Goal: Transaction & Acquisition: Subscribe to service/newsletter

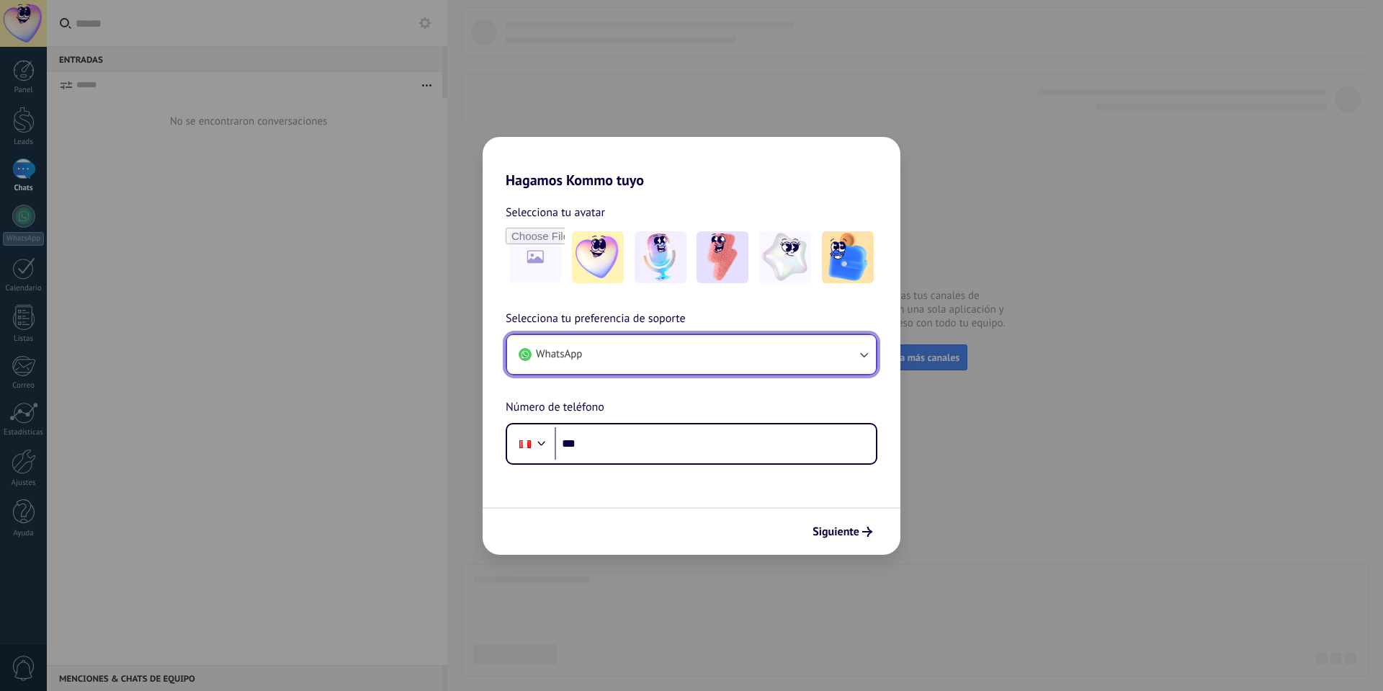
click at [730, 365] on button "WhatsApp" at bounding box center [691, 354] width 369 height 39
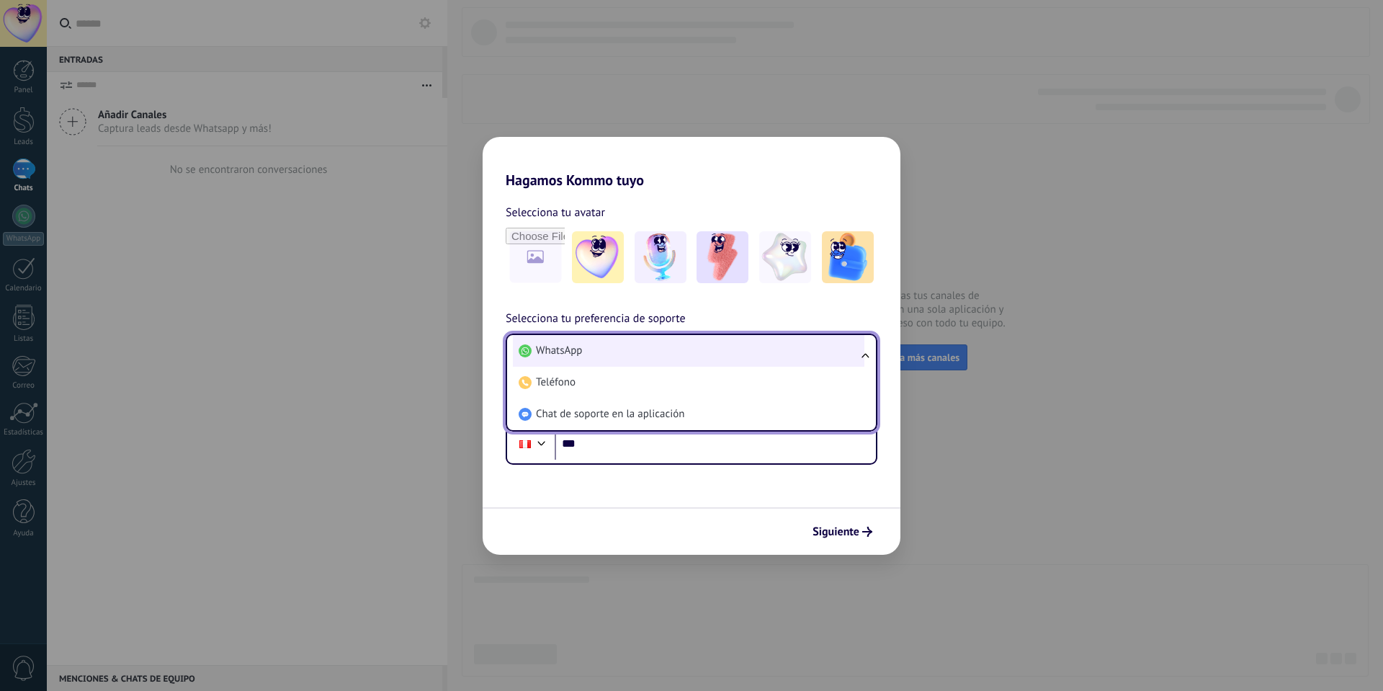
click at [559, 350] on span "WhatsApp" at bounding box center [559, 351] width 46 height 14
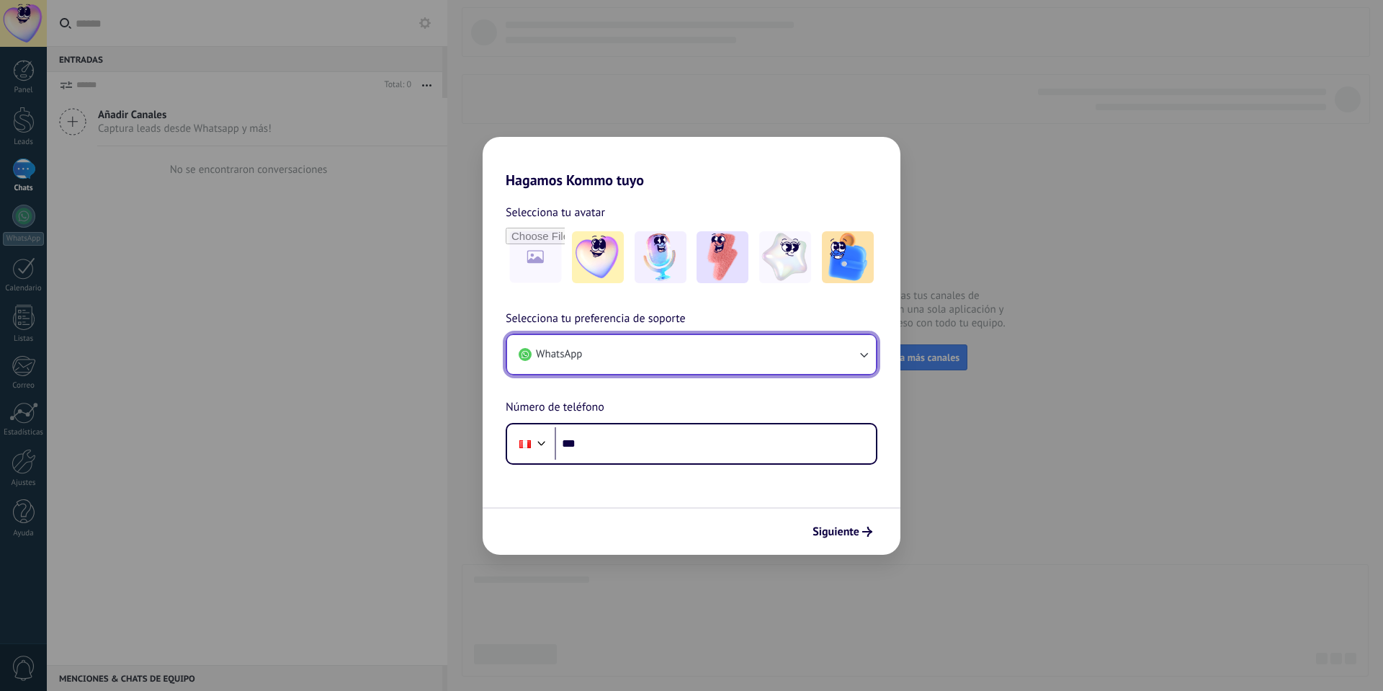
click at [563, 360] on span "WhatsApp" at bounding box center [559, 354] width 46 height 14
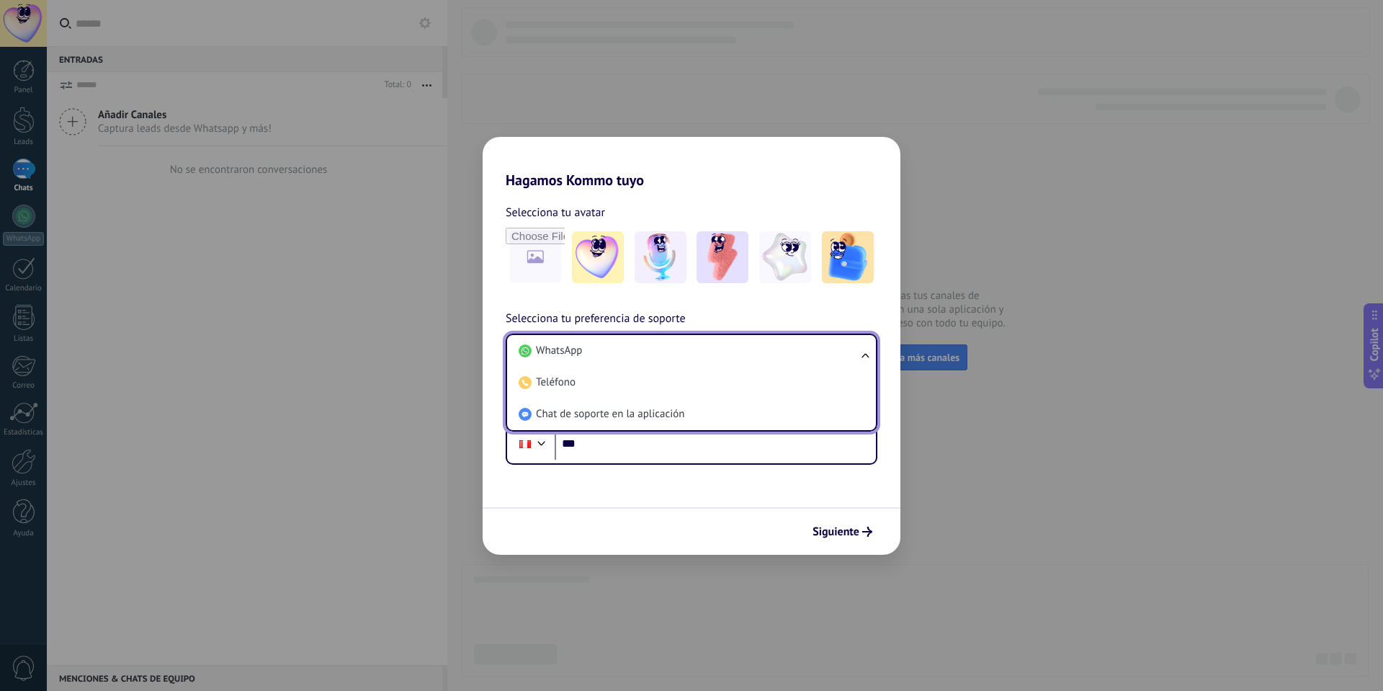
click at [506, 298] on div "Selecciona tu avatar Selecciona tu preferencia de soporte WhatsApp WhatsApp Tel…" at bounding box center [692, 327] width 418 height 276
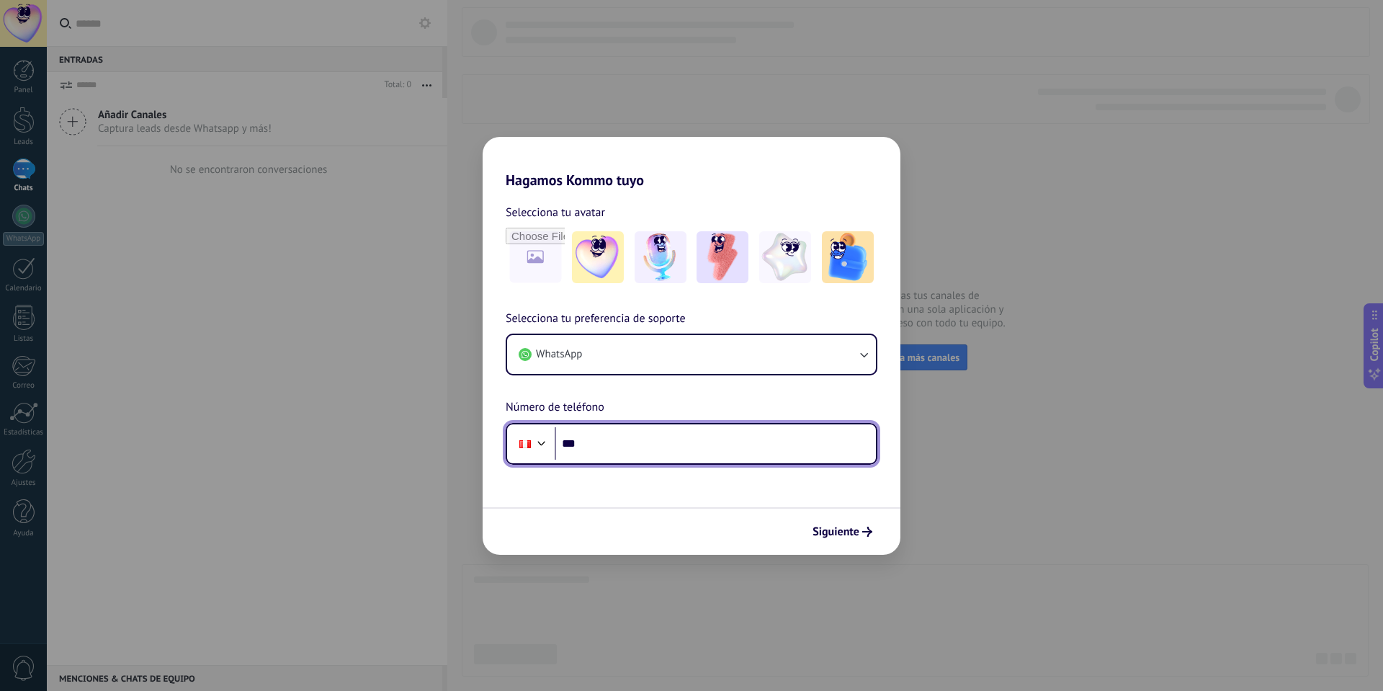
click at [625, 450] on input "***" at bounding box center [715, 443] width 321 height 33
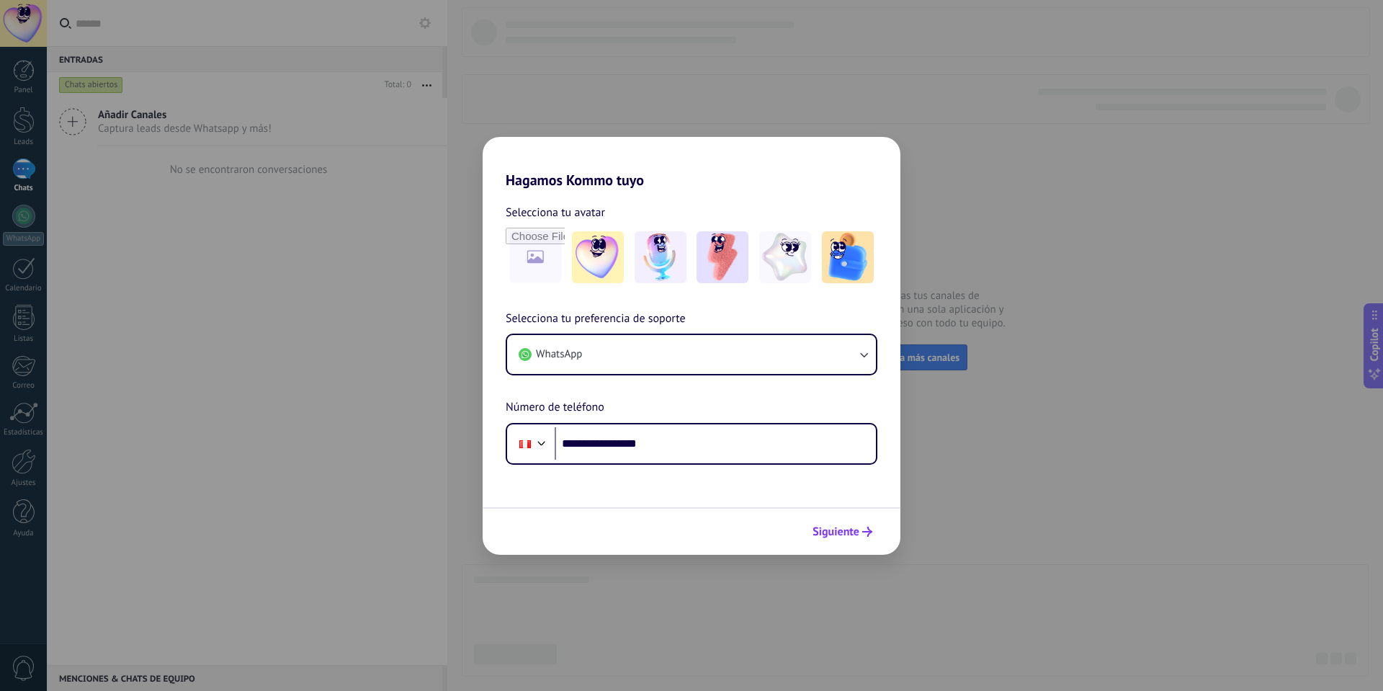
click at [839, 540] on button "Siguiente" at bounding box center [842, 531] width 73 height 24
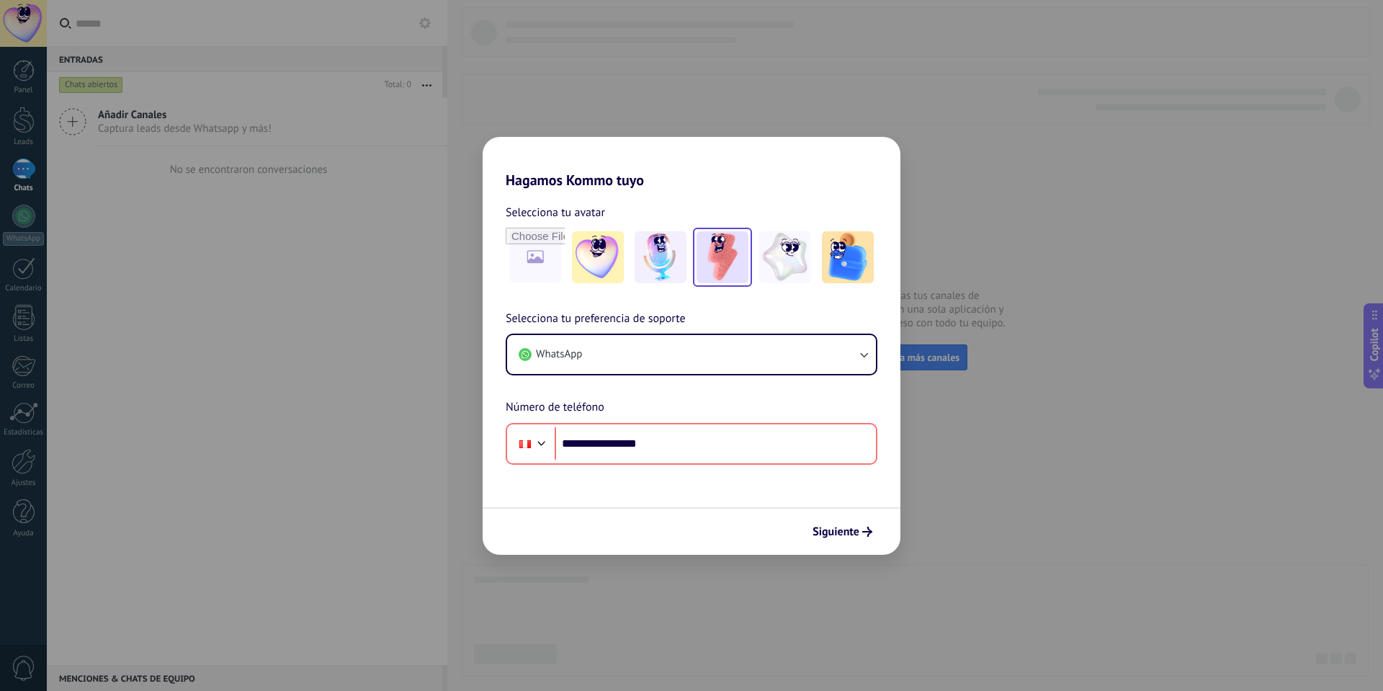
click at [718, 264] on img at bounding box center [723, 257] width 52 height 52
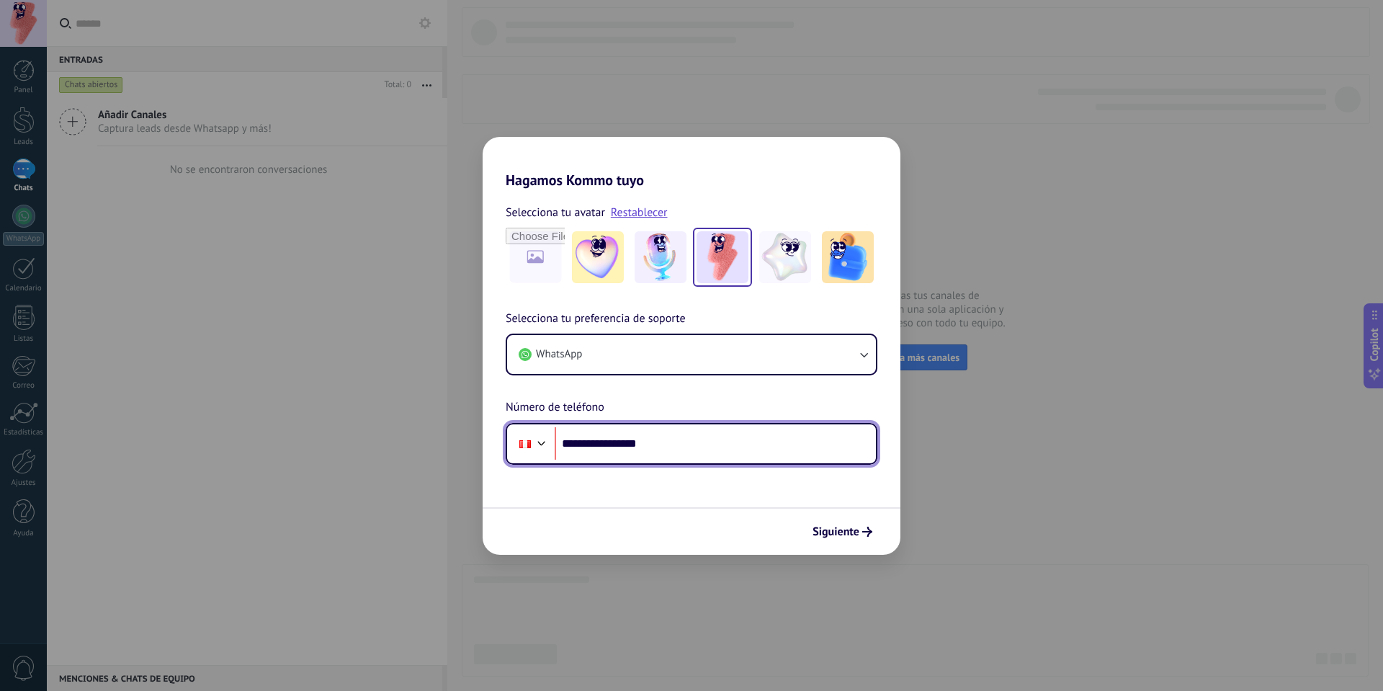
click at [674, 436] on input "**********" at bounding box center [715, 443] width 321 height 33
drag, startPoint x: 558, startPoint y: 442, endPoint x: 459, endPoint y: 437, distance: 98.8
click at [452, 432] on div "**********" at bounding box center [691, 345] width 1383 height 691
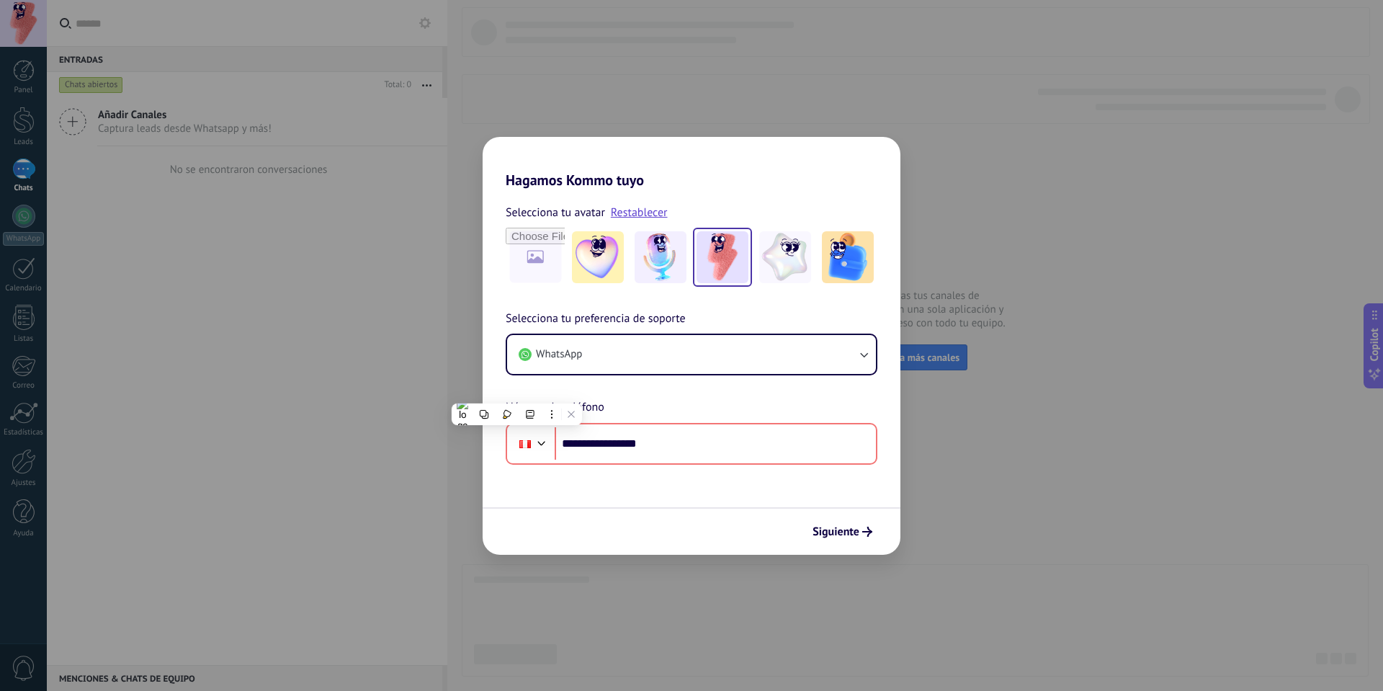
drag, startPoint x: 674, startPoint y: 522, endPoint x: 823, endPoint y: 537, distance: 150.7
click at [675, 521] on div "Siguiente" at bounding box center [692, 531] width 418 height 48
click at [830, 537] on span "Siguiente" at bounding box center [836, 532] width 47 height 10
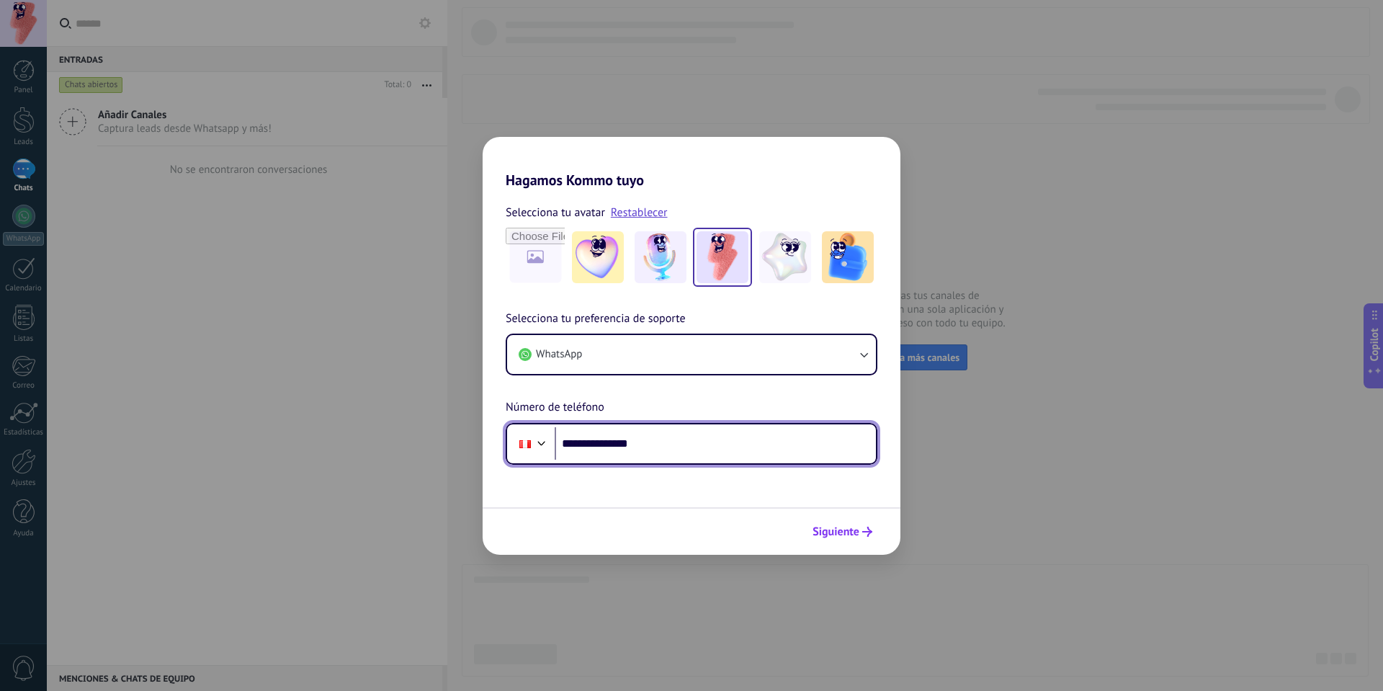
type input "**********"
click at [841, 535] on span "Siguiente" at bounding box center [836, 532] width 47 height 10
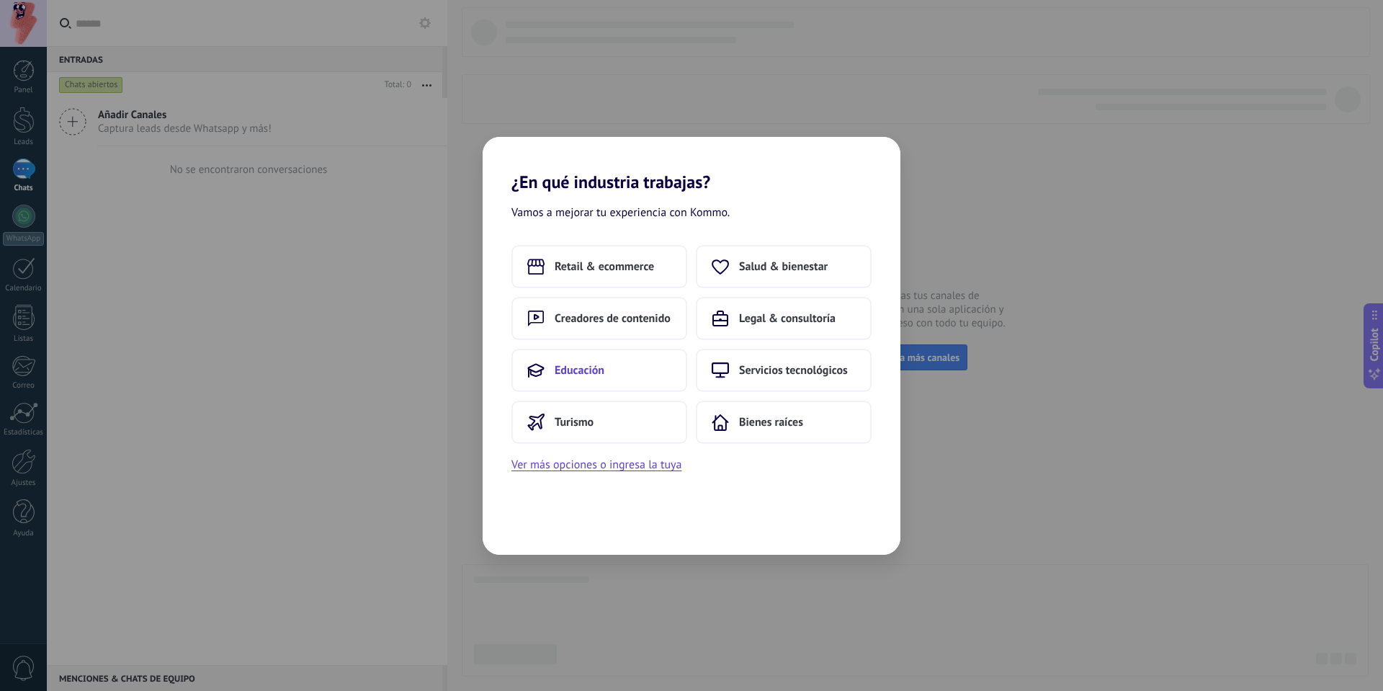
click at [638, 361] on button "Educación" at bounding box center [599, 370] width 176 height 43
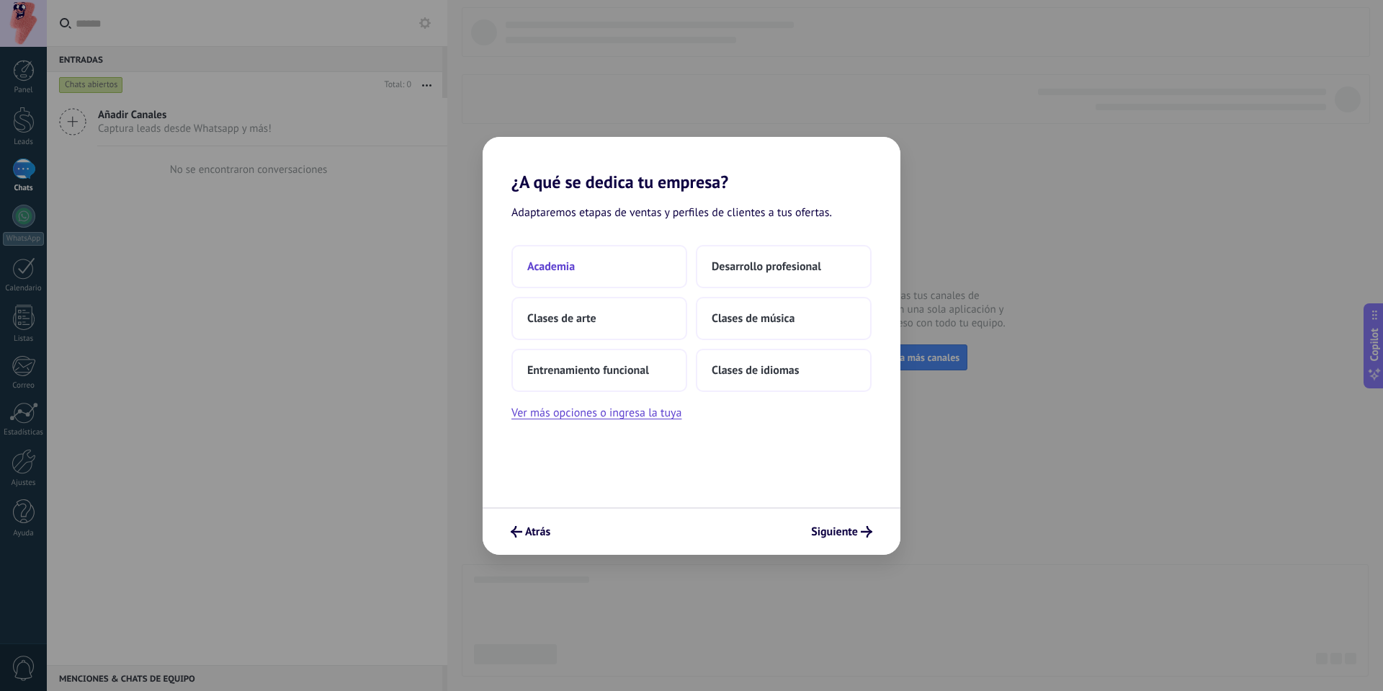
click at [582, 263] on button "Academia" at bounding box center [599, 266] width 176 height 43
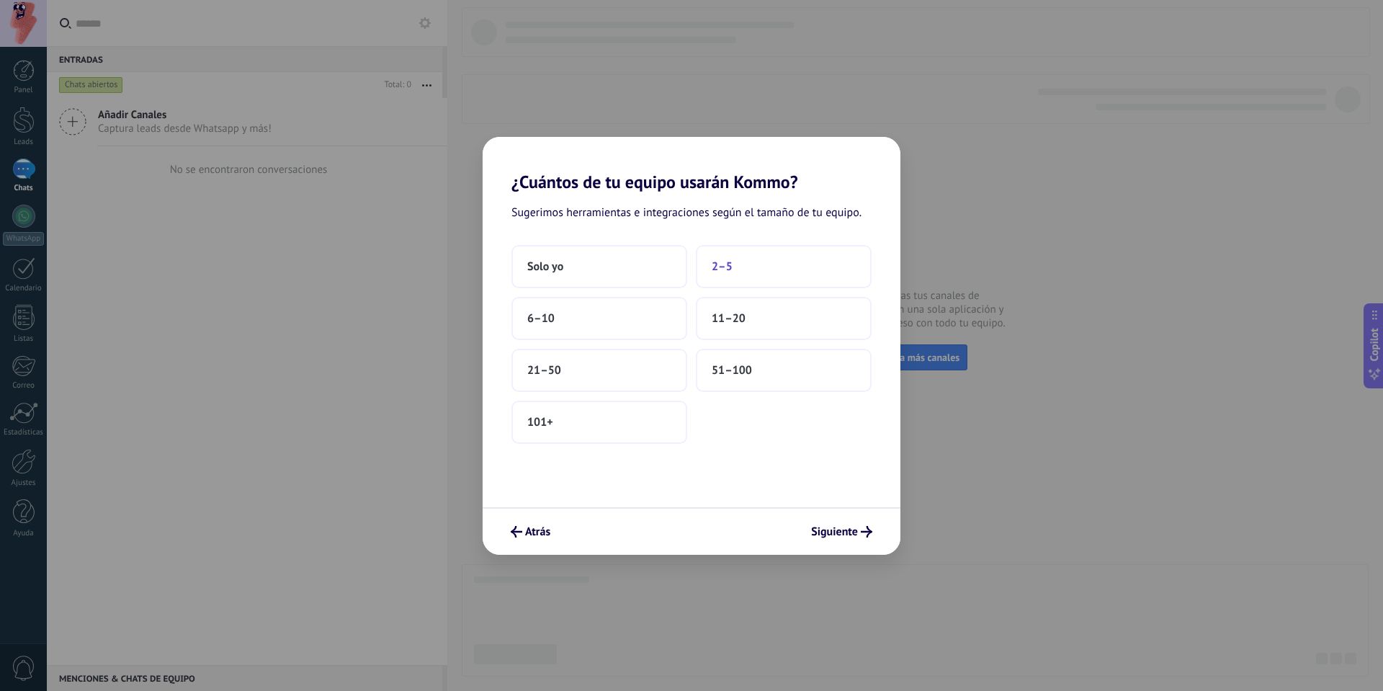
click at [776, 276] on button "2–5" at bounding box center [784, 266] width 176 height 43
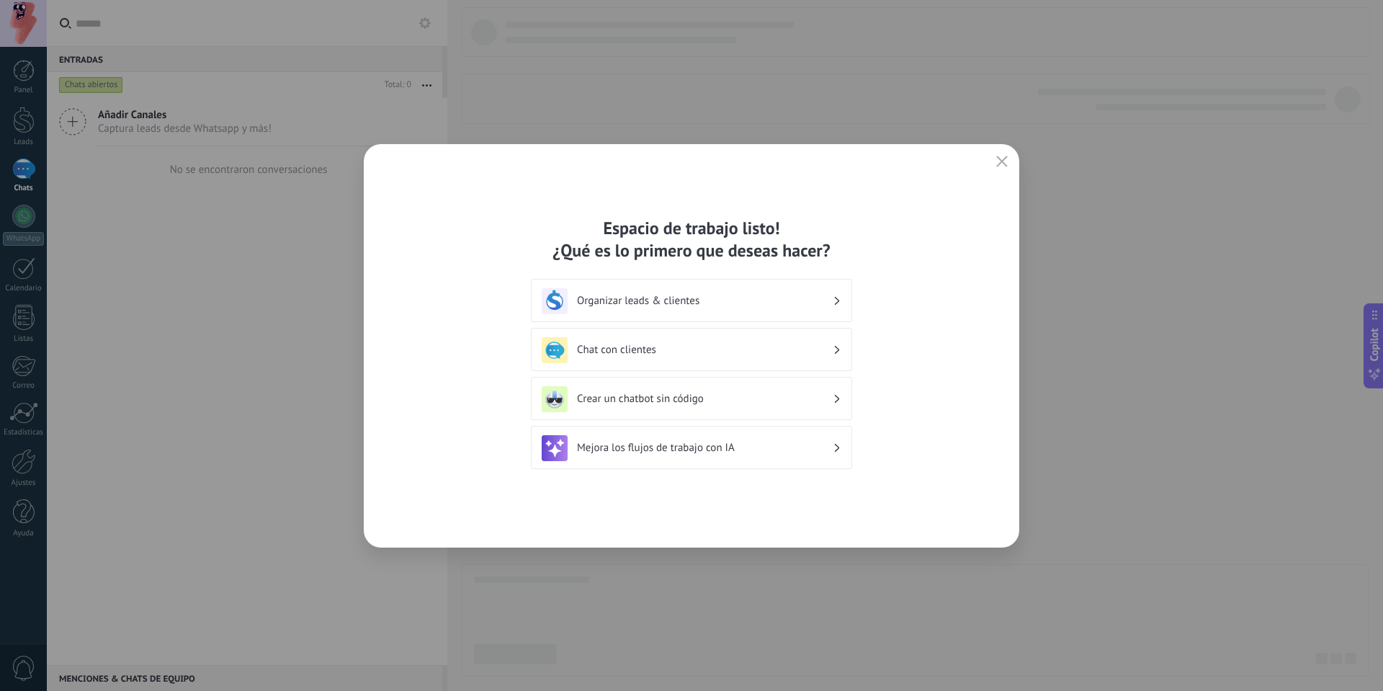
click at [738, 403] on h3 "Crear un chatbot sin código" at bounding box center [705, 399] width 256 height 14
click at [630, 392] on div "Crear un chatbot sin código" at bounding box center [692, 399] width 300 height 26
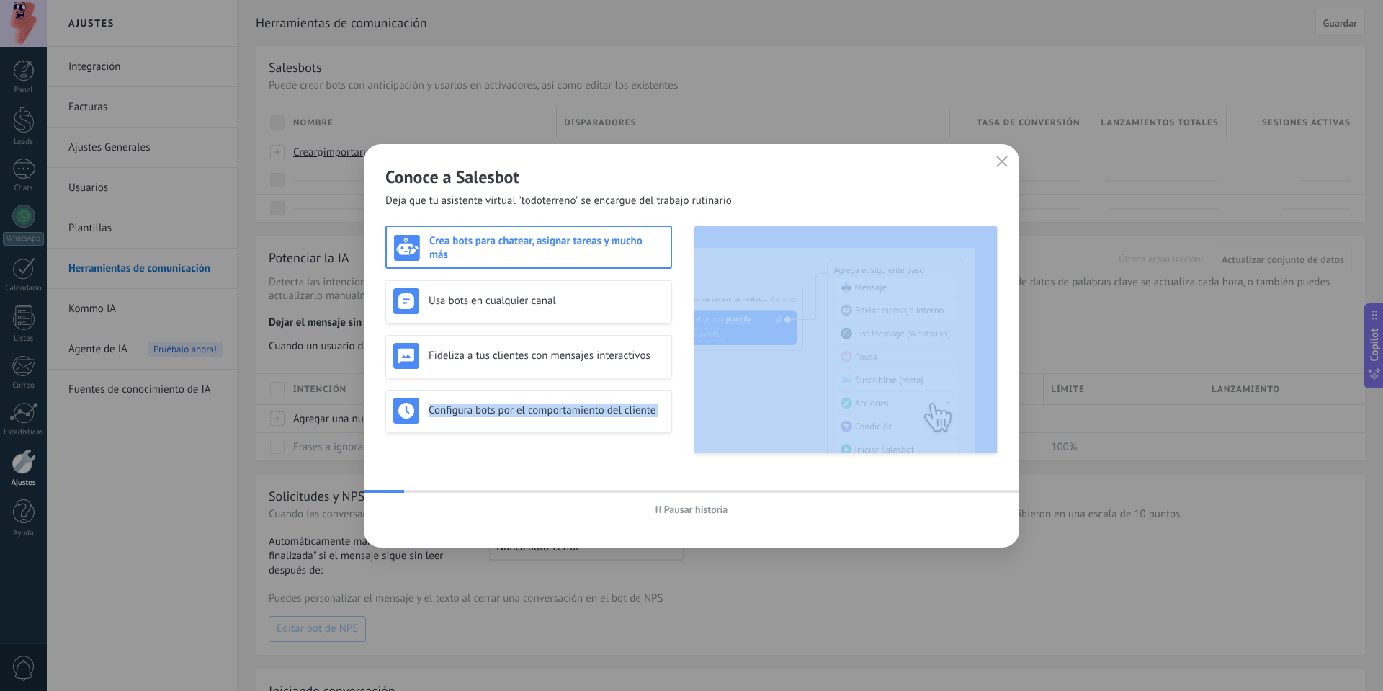
drag, startPoint x: 626, startPoint y: 398, endPoint x: 859, endPoint y: 373, distance: 234.0
click at [859, 373] on div "Crea bots para chatear, asignar tareas y mucho más Usa bots en cualquier canal …" at bounding box center [691, 339] width 612 height 228
click at [618, 473] on div "Conoce a Salesbot Deja que tu asistente virtual "todoterreno" se encargue del t…" at bounding box center [692, 345] width 656 height 403
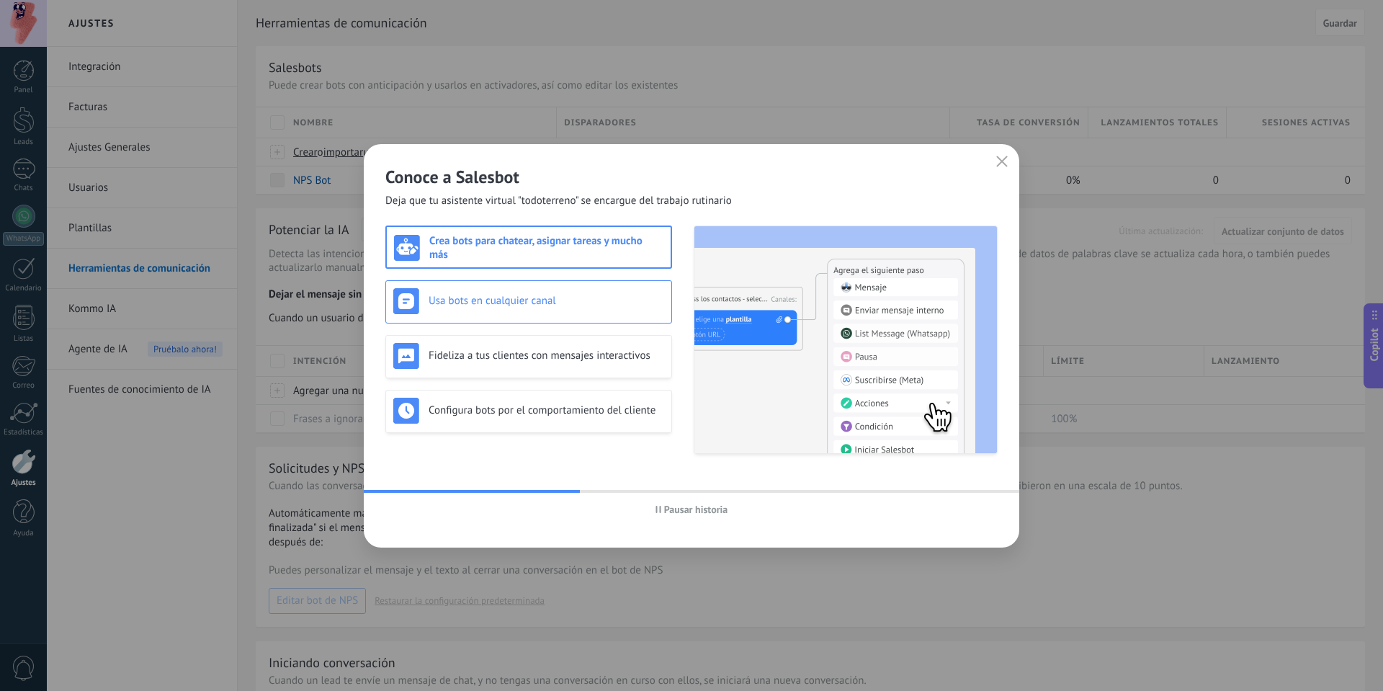
click at [584, 298] on h3 "Usa bots en cualquier canal" at bounding box center [547, 301] width 236 height 14
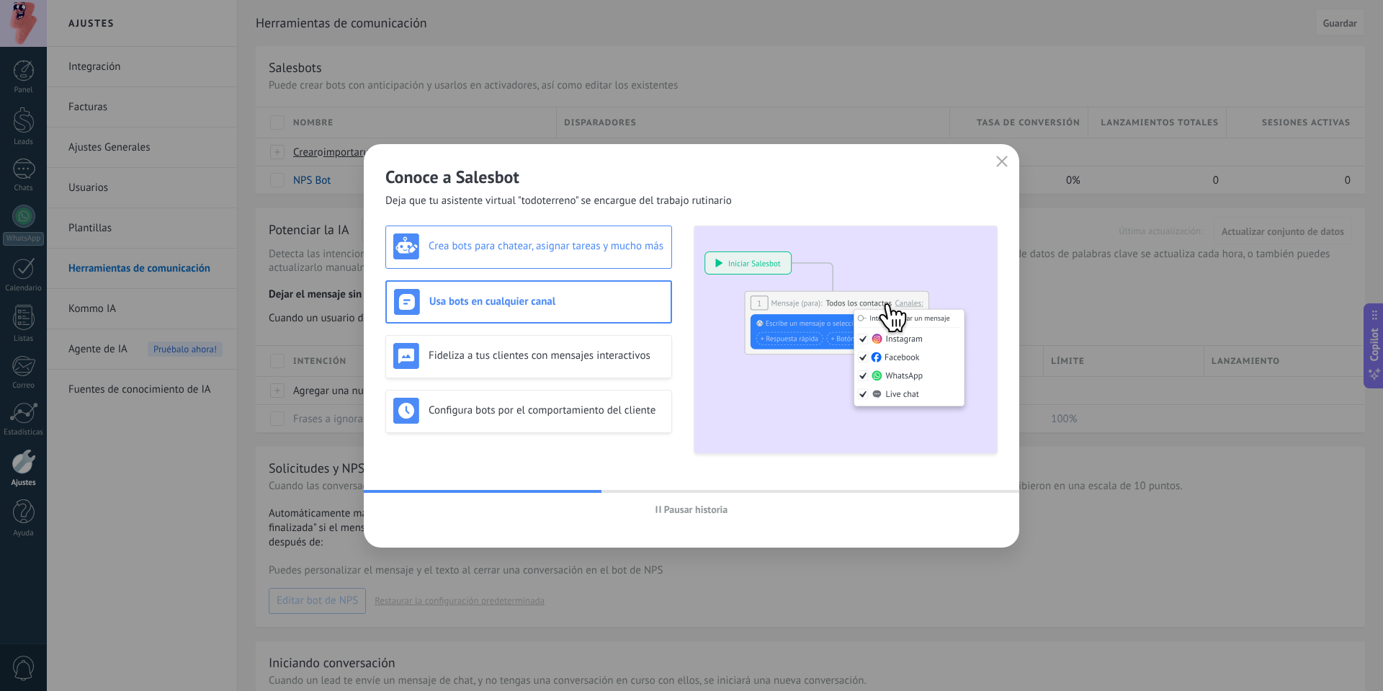
click at [574, 238] on div "Crea bots para chatear, asignar tareas y mucho más" at bounding box center [528, 246] width 271 height 26
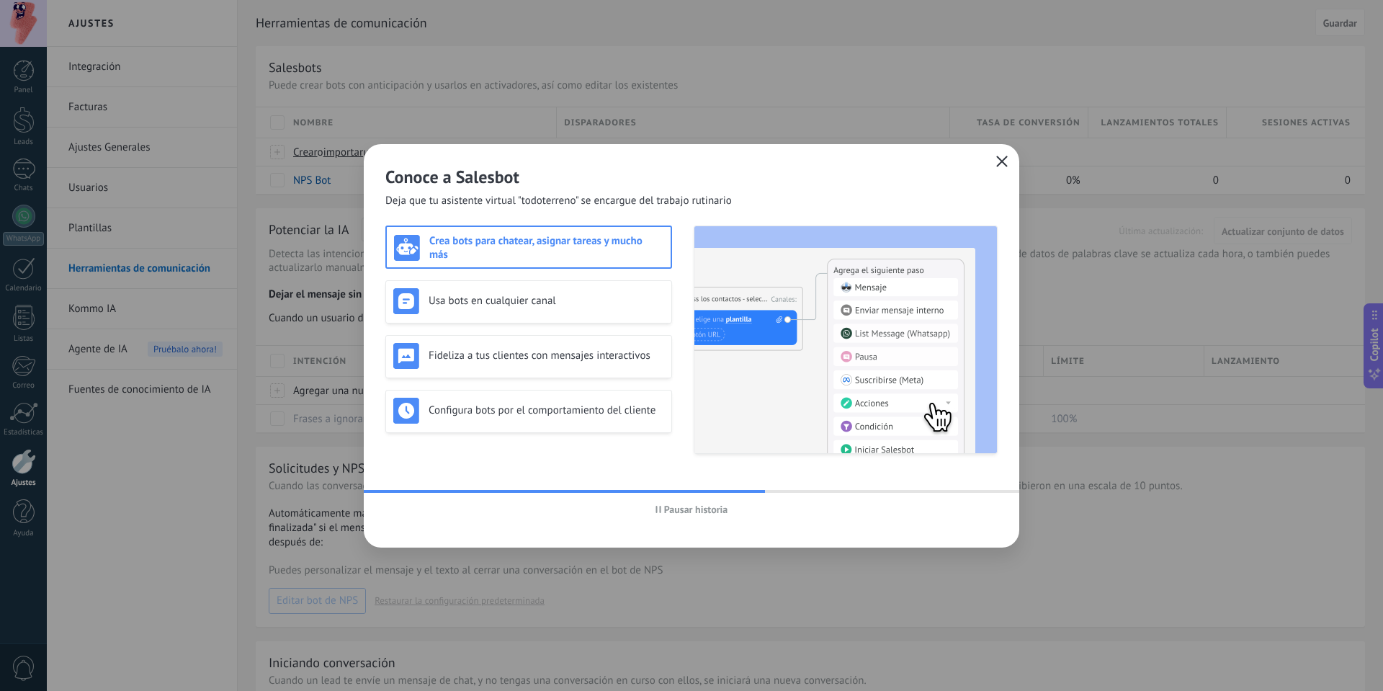
click at [999, 158] on icon "button" at bounding box center [1002, 162] width 12 height 12
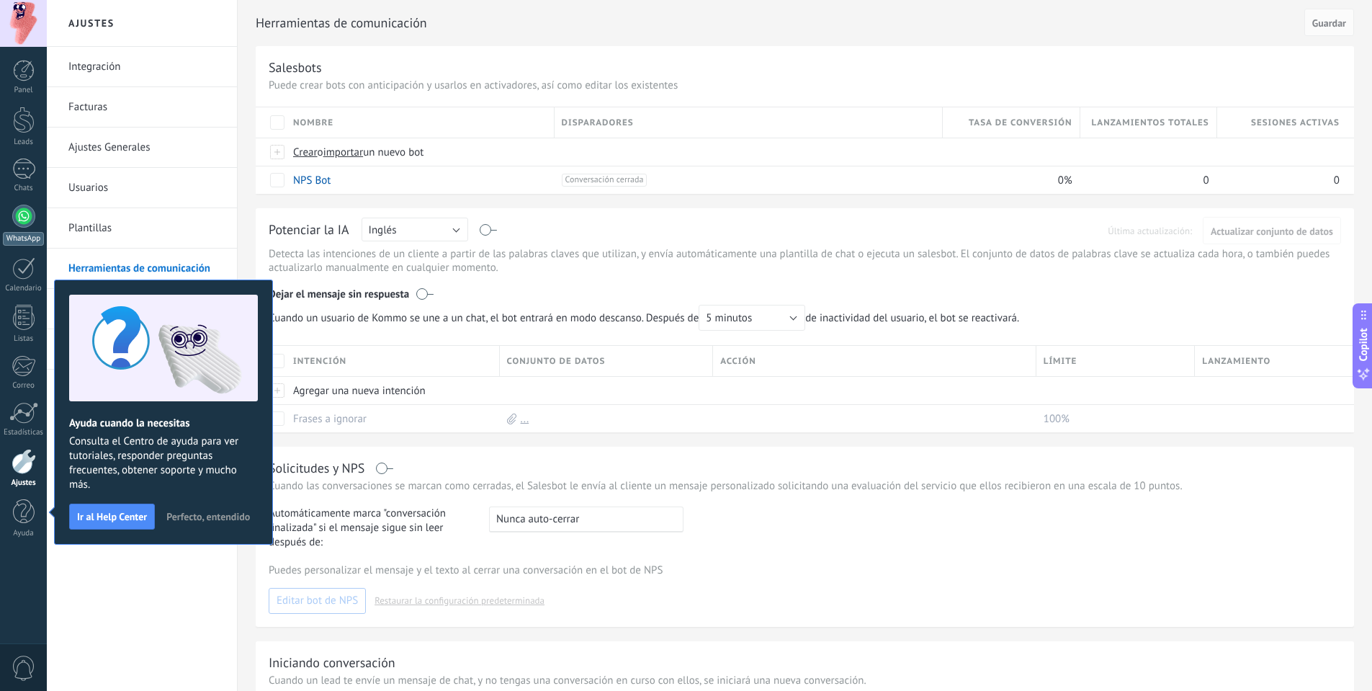
click at [34, 223] on link "WhatsApp" at bounding box center [23, 225] width 47 height 41
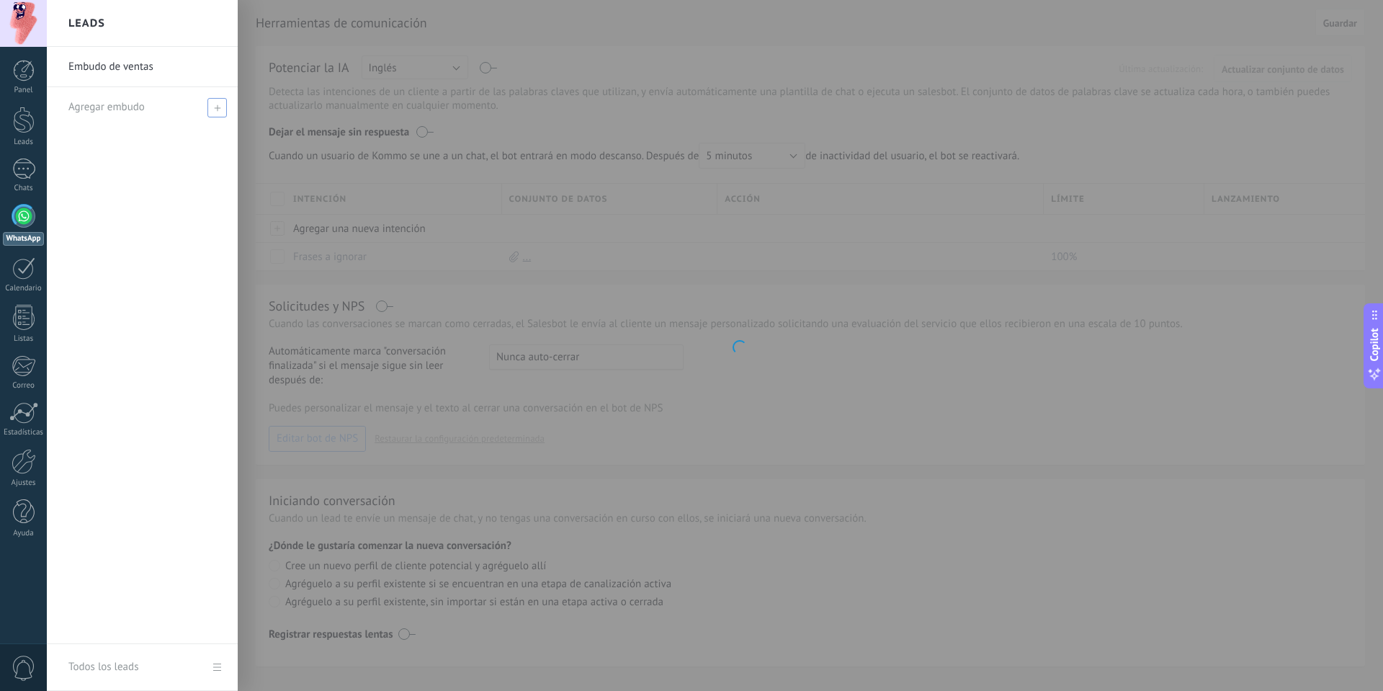
click at [106, 107] on span "Agregar embudo" at bounding box center [106, 107] width 76 height 14
click at [169, 113] on input "text" at bounding box center [135, 107] width 135 height 23
click at [157, 189] on div "Embudo de ventas" at bounding box center [142, 345] width 191 height 597
click at [17, 117] on div at bounding box center [24, 120] width 22 height 27
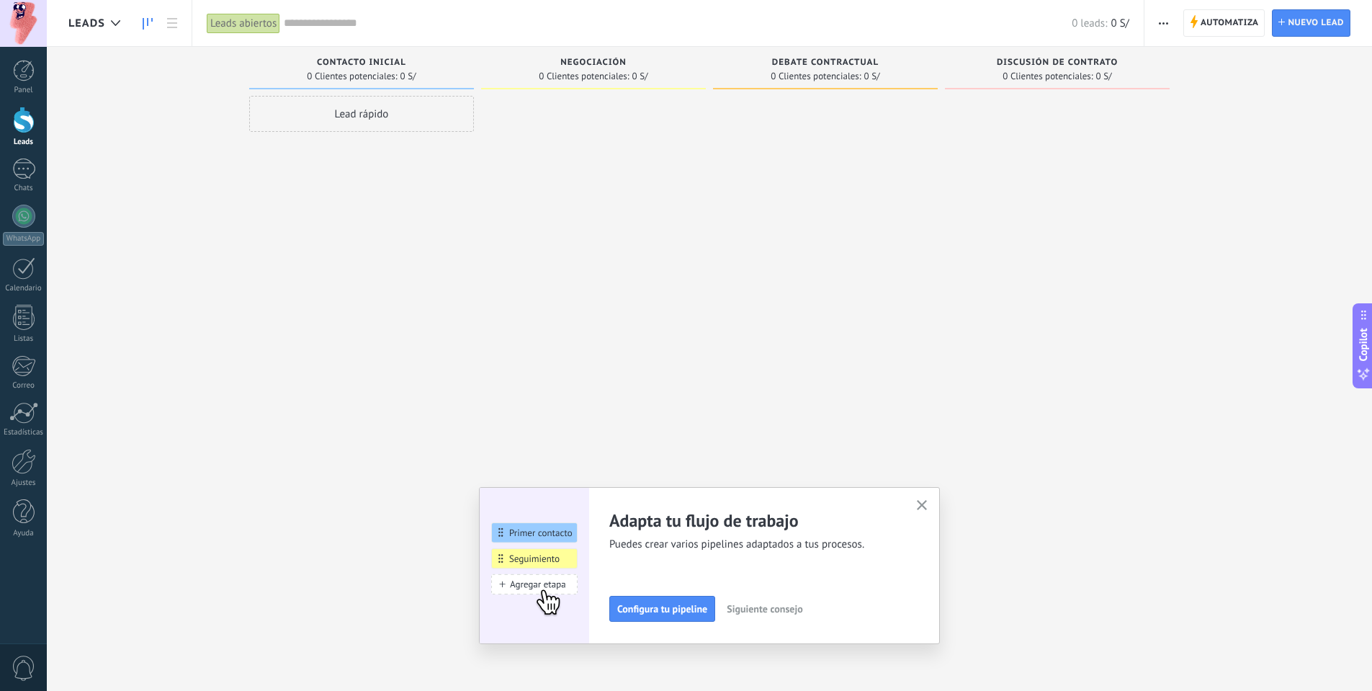
click at [138, 16] on link at bounding box center [147, 23] width 24 height 28
click at [303, 41] on div "0 leads: 0 S/" at bounding box center [707, 23] width 846 height 46
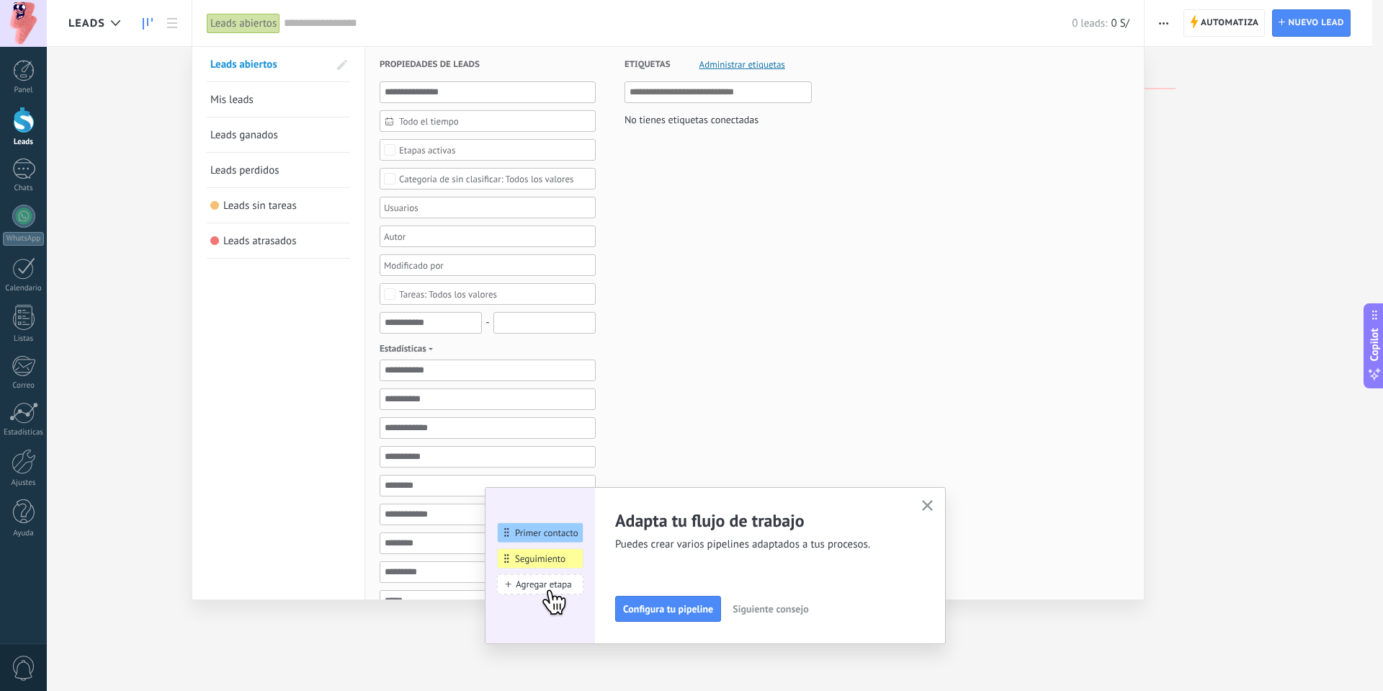
click at [238, 21] on div "Leads abiertos" at bounding box center [243, 23] width 73 height 21
click at [89, 119] on div at bounding box center [691, 345] width 1383 height 691
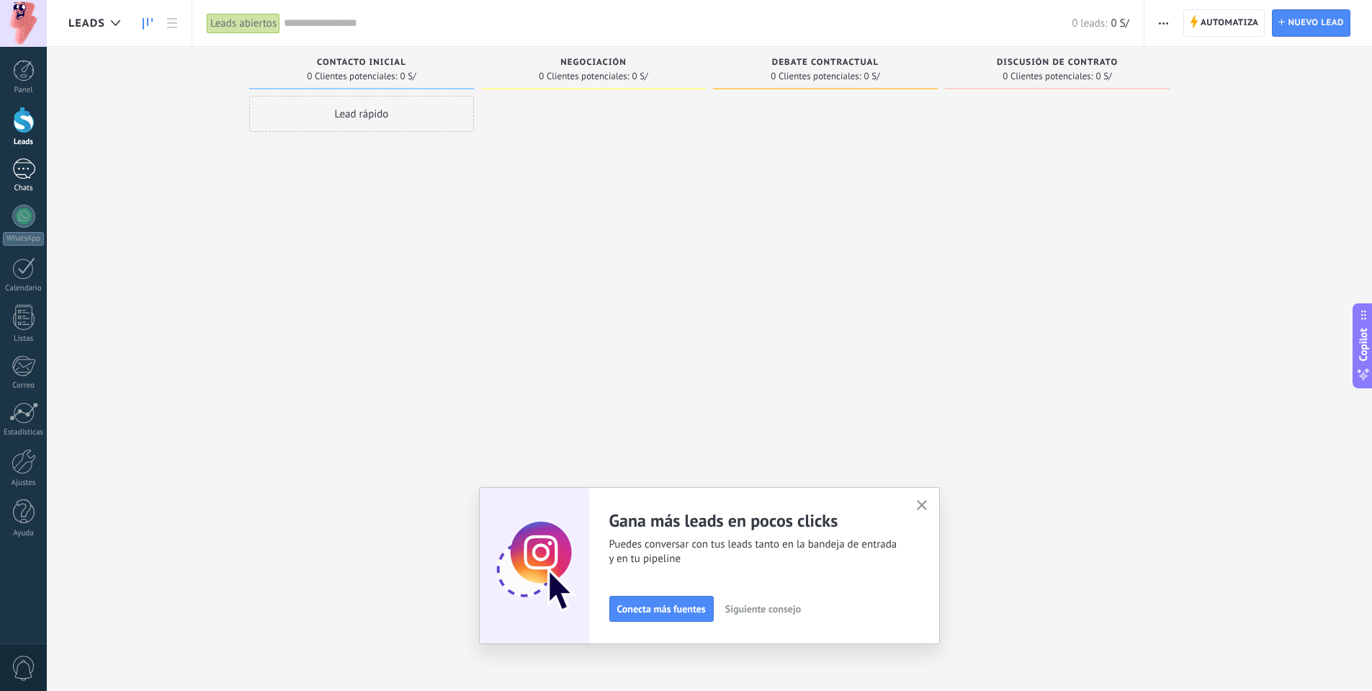
click at [22, 163] on div at bounding box center [23, 168] width 23 height 21
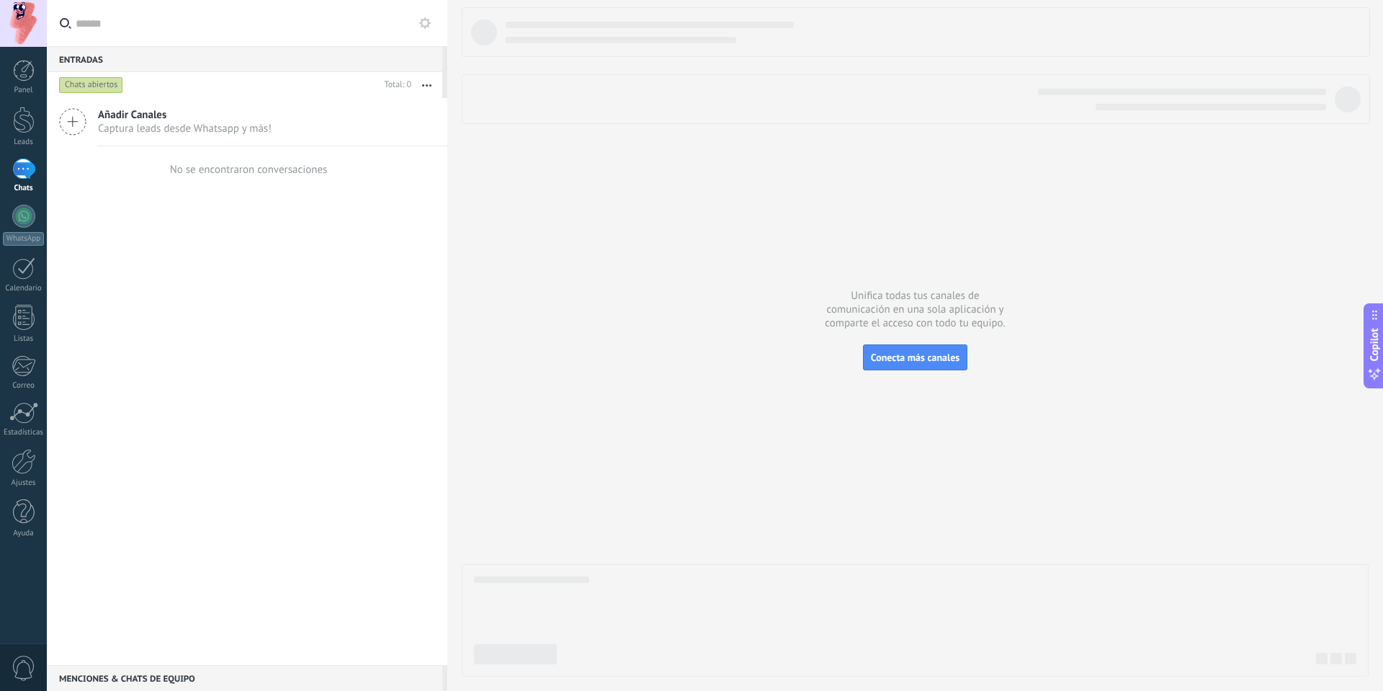
click at [23, 669] on span "0" at bounding box center [24, 668] width 24 height 25
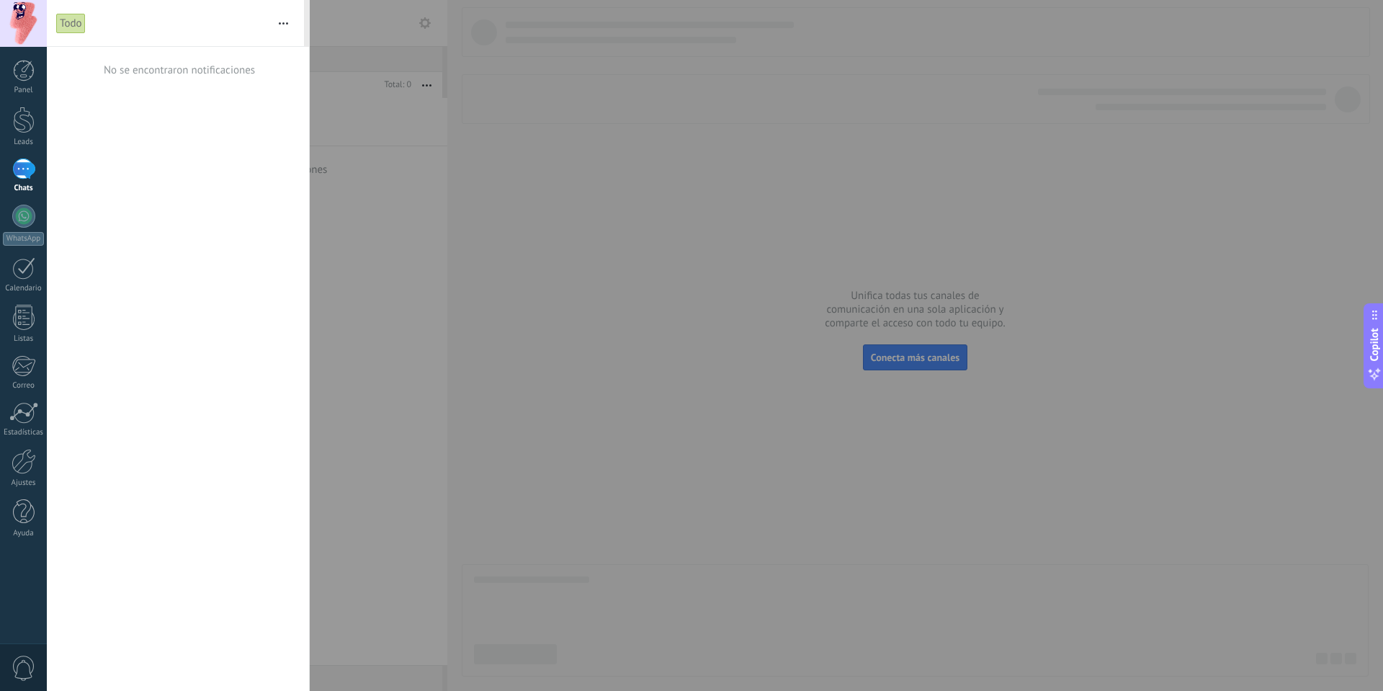
click at [278, 22] on button "button" at bounding box center [283, 23] width 31 height 46
click at [141, 252] on div "No se encontraron notificaciones" at bounding box center [178, 369] width 262 height 644
click at [27, 511] on div at bounding box center [24, 511] width 22 height 25
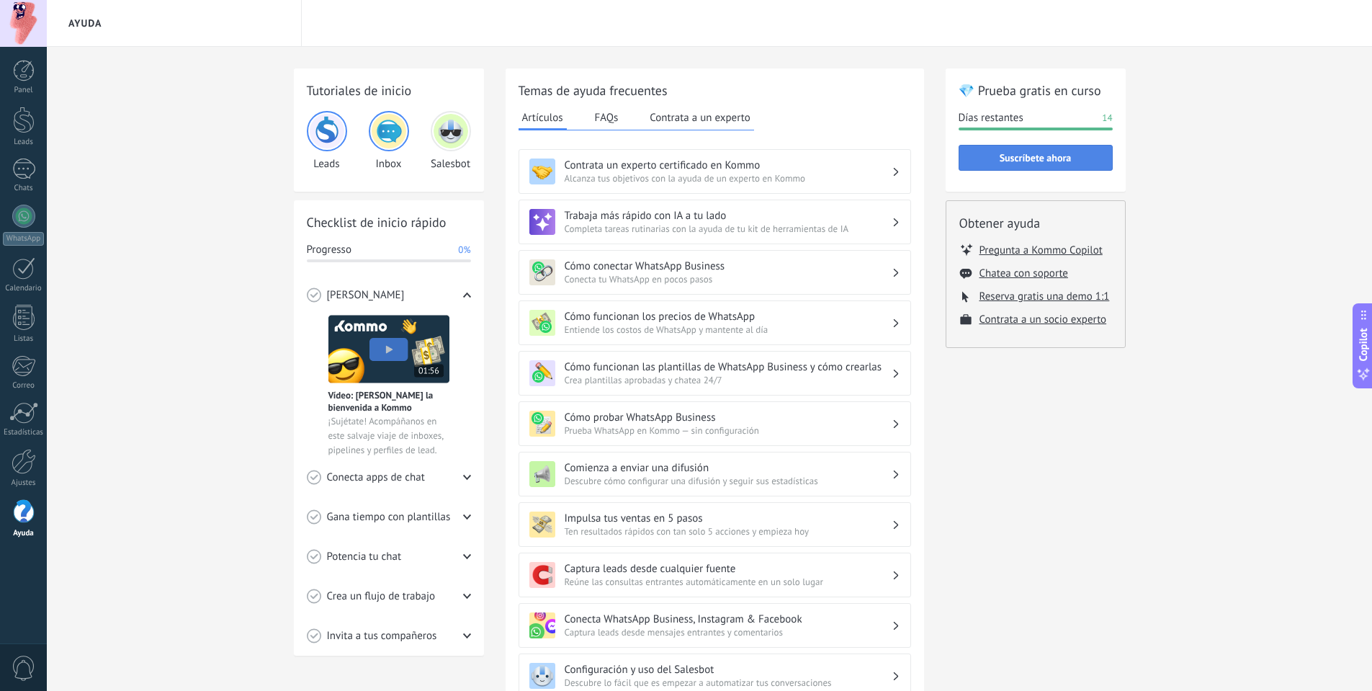
click at [1060, 161] on span "Suscríbete ahora" at bounding box center [1036, 158] width 72 height 10
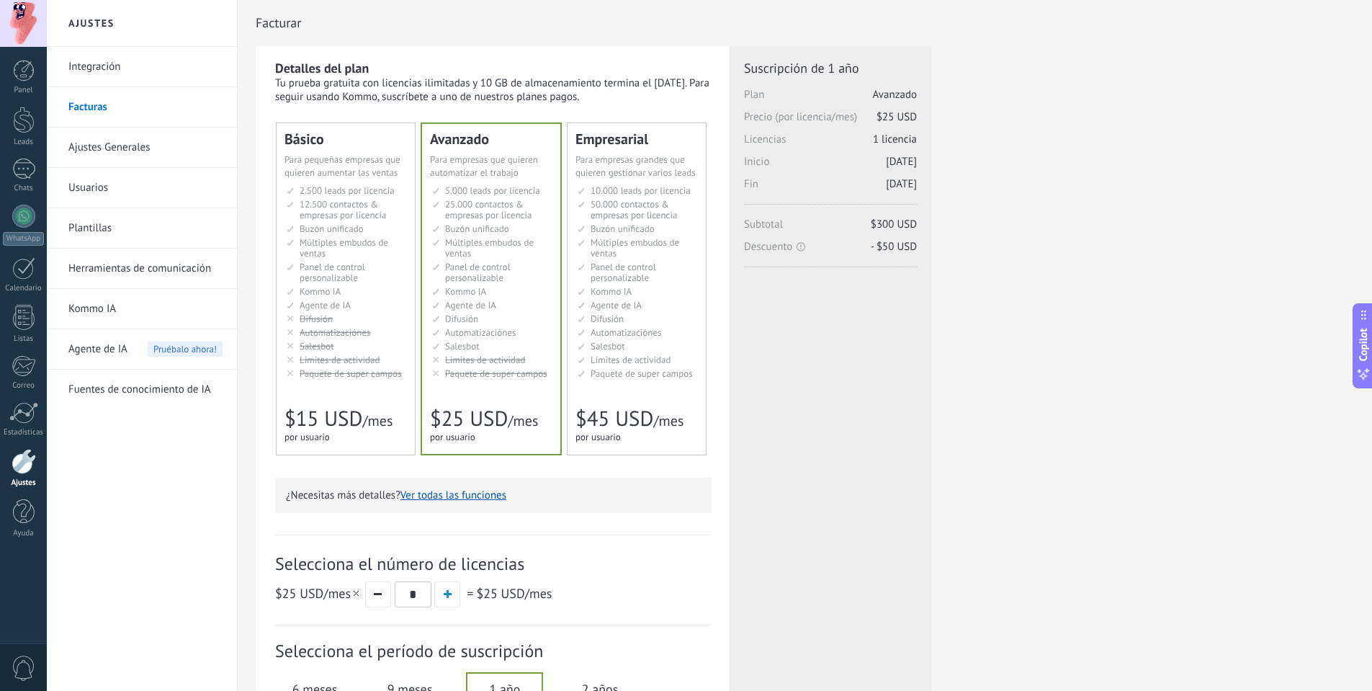
click at [622, 415] on span "$45 USD" at bounding box center [615, 418] width 78 height 27
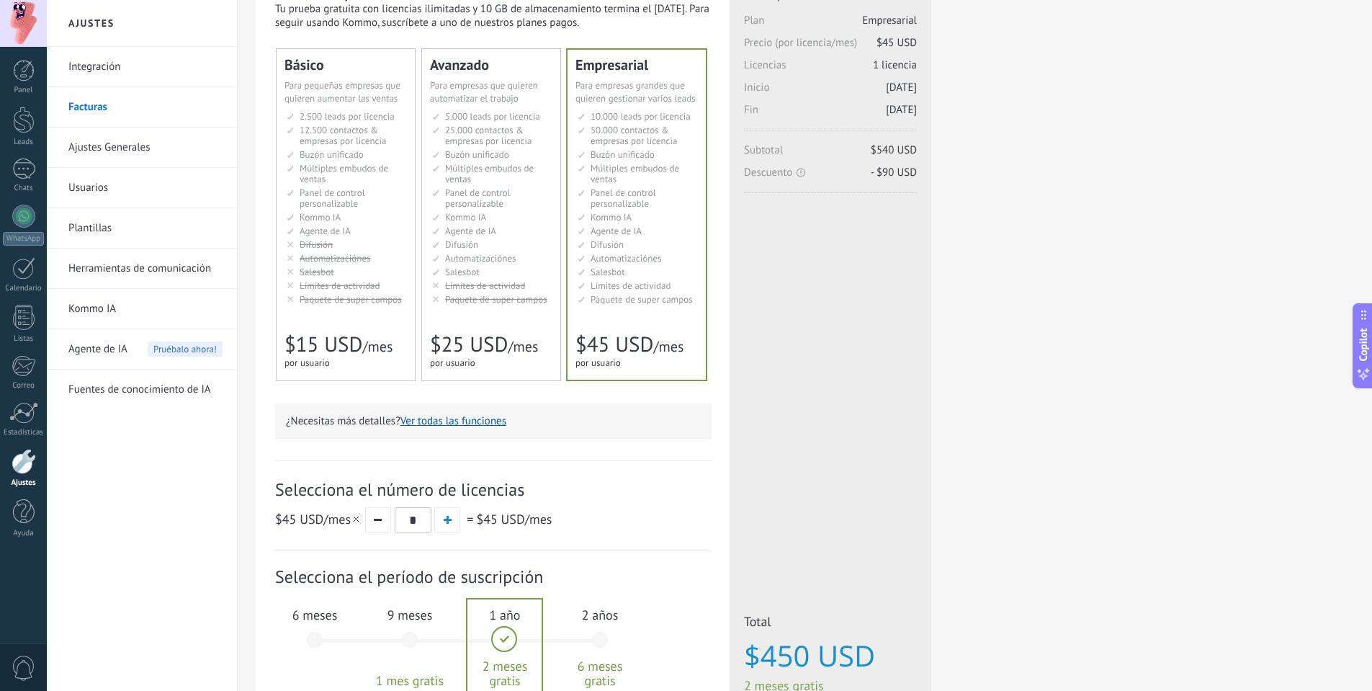
scroll to position [232, 0]
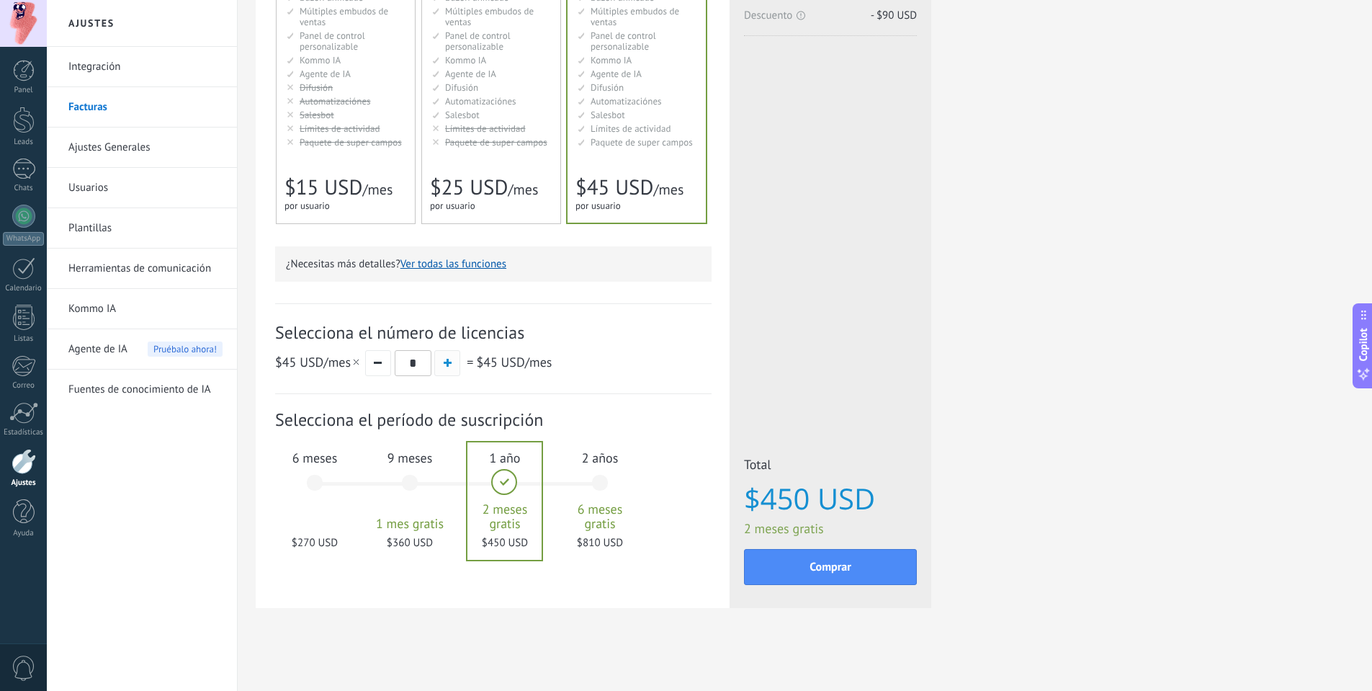
click at [445, 363] on span "button" at bounding box center [448, 363] width 8 height 8
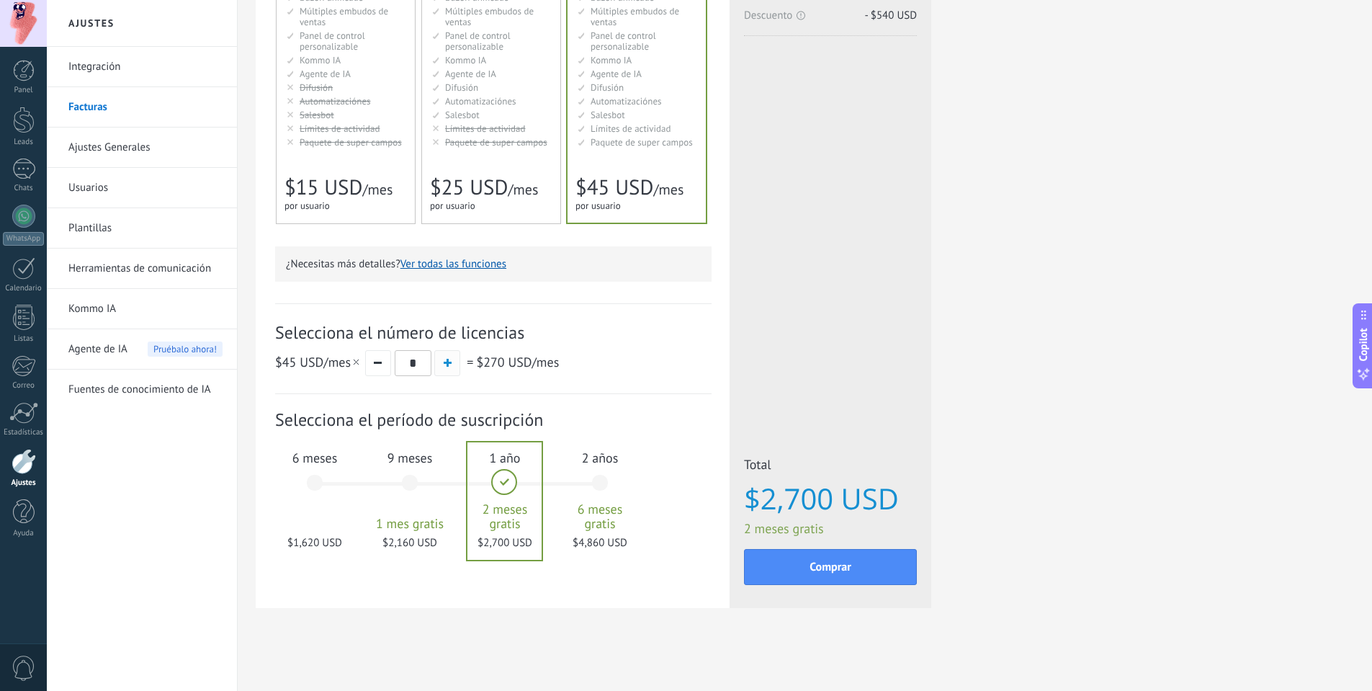
click at [450, 362] on span "button" at bounding box center [448, 363] width 8 height 8
type input "*"
drag, startPoint x: 581, startPoint y: 375, endPoint x: 477, endPoint y: 359, distance: 104.8
click at [477, 359] on div "$45 USD /mes * = $315 USD /mes" at bounding box center [493, 362] width 437 height 27
click at [692, 262] on p "¿Necesitas más detalles? Ver todas las funciones" at bounding box center [493, 264] width 415 height 14
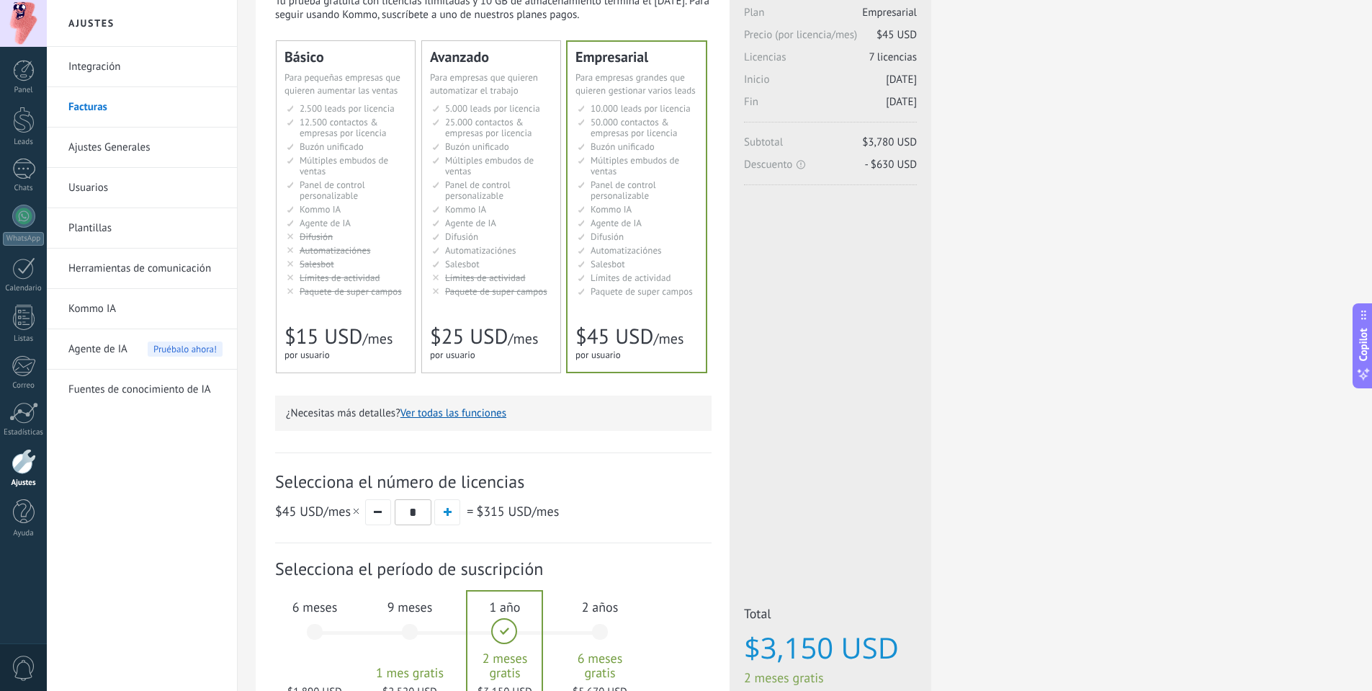
scroll to position [0, 0]
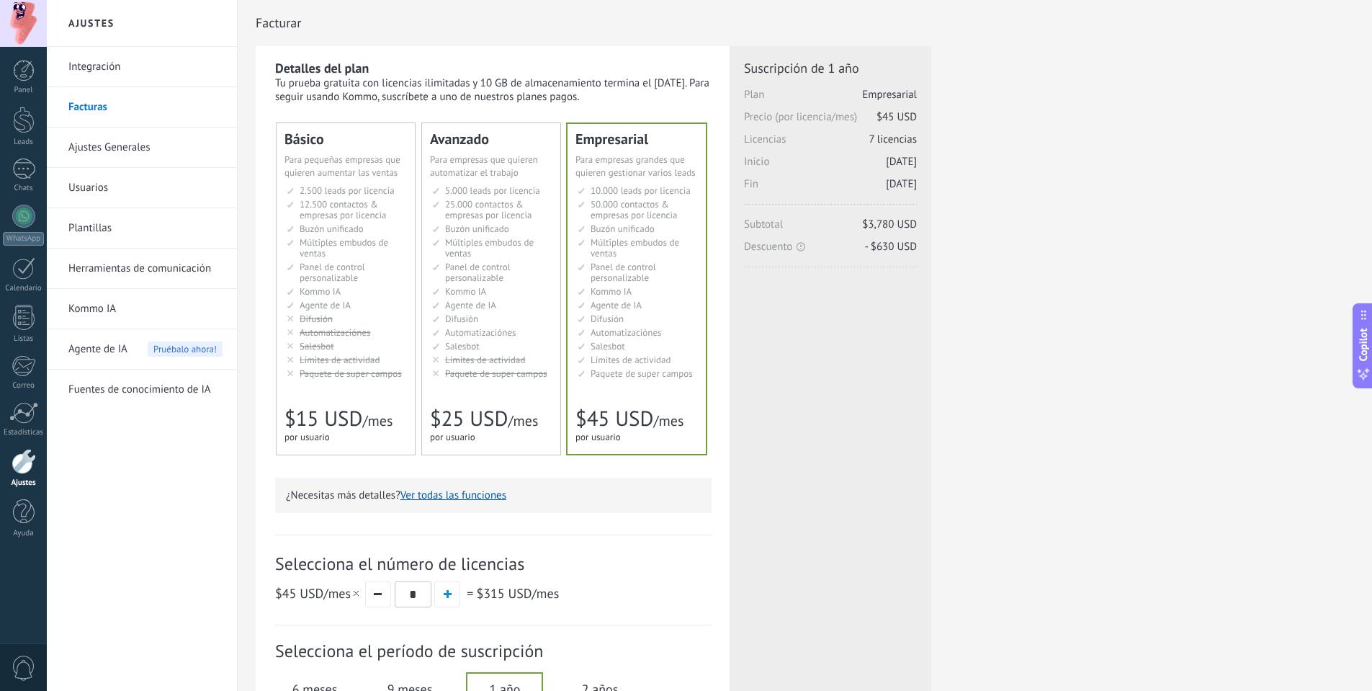
click at [1061, 389] on div "Detalles del plan Tu prueba gratuita con licencias ilimitadas y 10 GB de almace…" at bounding box center [805, 460] width 1099 height 829
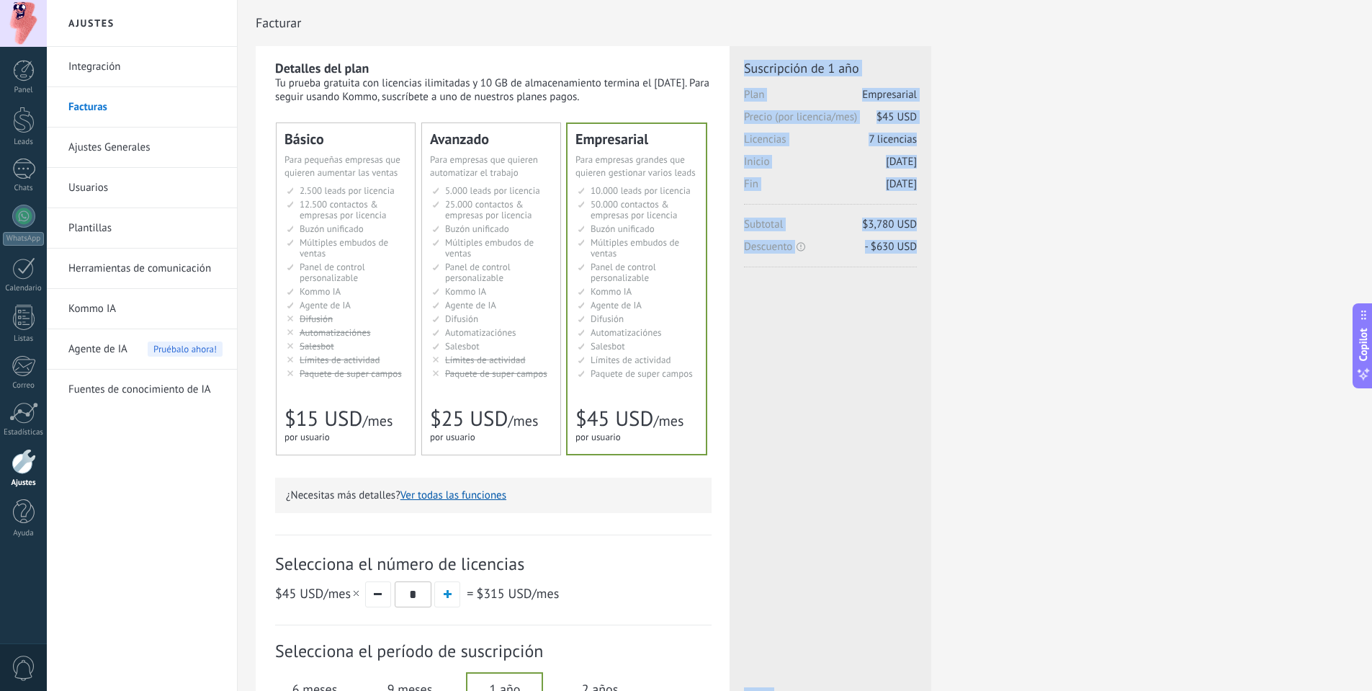
drag, startPoint x: 926, startPoint y: 272, endPoint x: 743, endPoint y: 64, distance: 276.7
click at [743, 64] on div "Detalles del plan Tu prueba gratuita con licencias ilimitadas y 10 GB de almace…" at bounding box center [805, 460] width 1099 height 829
click at [902, 65] on span "Suscripción de 1 año" at bounding box center [830, 68] width 173 height 17
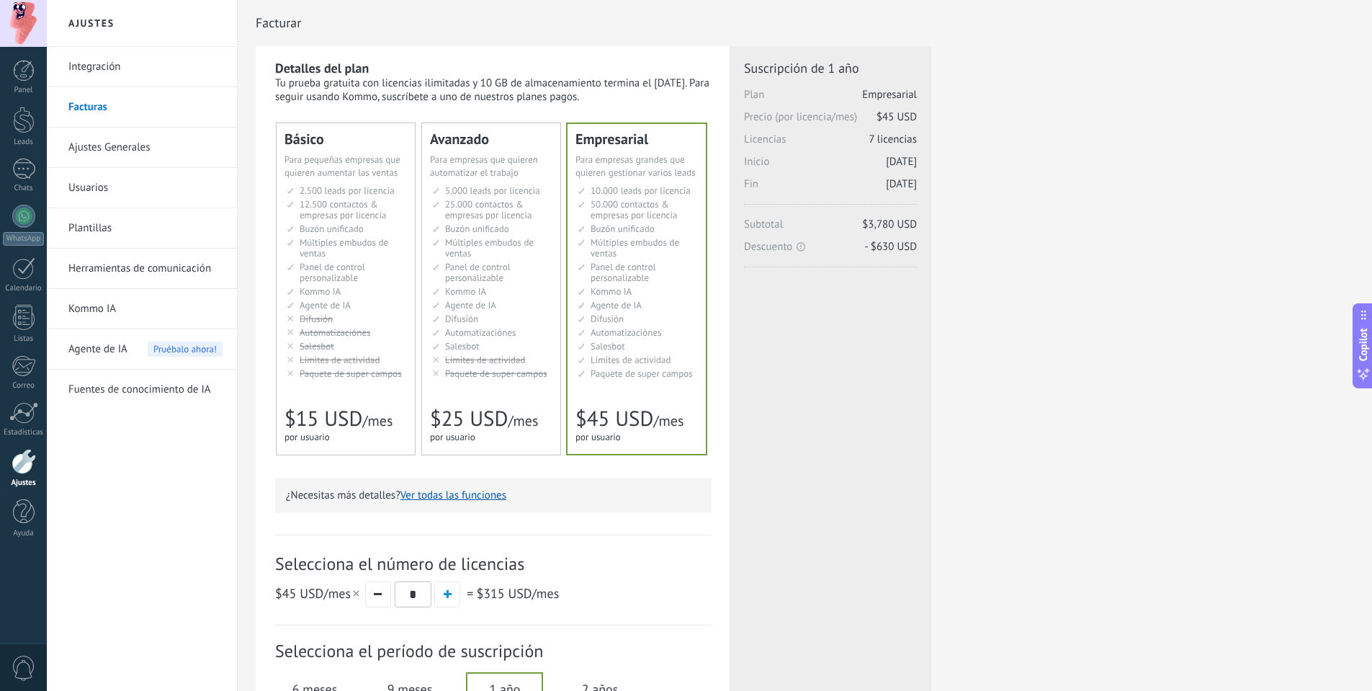
click at [996, 184] on div "Detalles del plan Tu prueba gratuita con licencias ilimitadas y 10 GB de almace…" at bounding box center [805, 460] width 1099 height 829
